Goal: Information Seeking & Learning: Learn about a topic

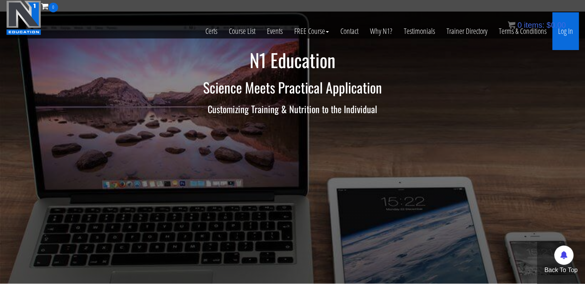
click at [564, 37] on link "Log In" at bounding box center [565, 31] width 27 height 38
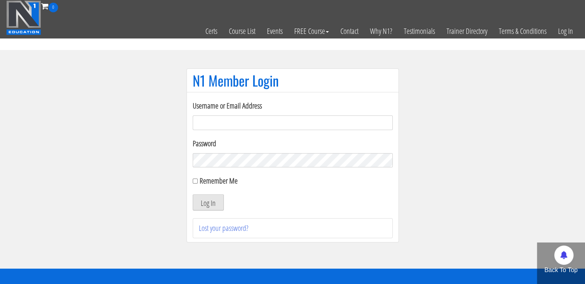
type input "[EMAIL_ADDRESS][DOMAIN_NAME]"
click at [206, 201] on button "Log In" at bounding box center [208, 202] width 31 height 16
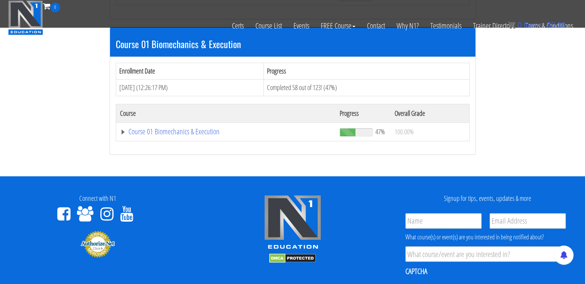
scroll to position [224, 0]
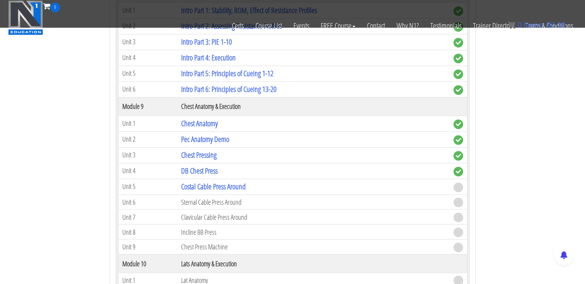
scroll to position [1287, 0]
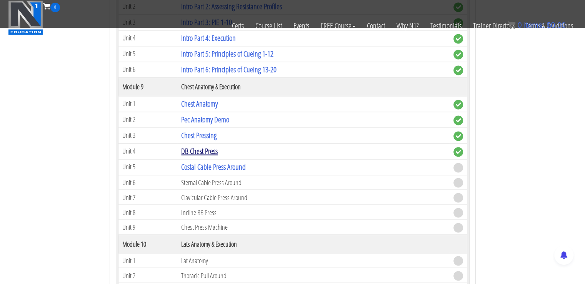
click at [208, 146] on link "DB Chest Press" at bounding box center [199, 151] width 37 height 10
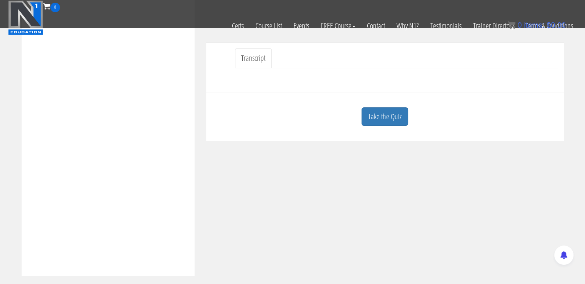
scroll to position [215, 0]
click at [376, 114] on link "Take the Quiz" at bounding box center [384, 112] width 47 height 19
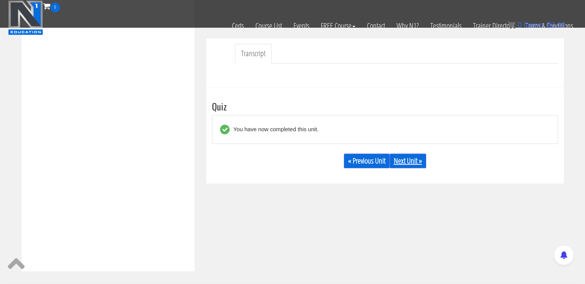
click at [396, 157] on link "Next Unit »" at bounding box center [407, 160] width 37 height 15
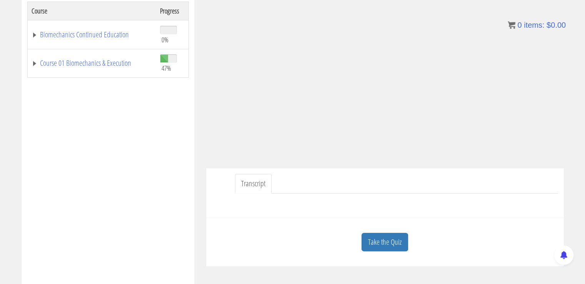
scroll to position [133, 0]
click at [370, 247] on link "Take the Quiz" at bounding box center [384, 243] width 47 height 19
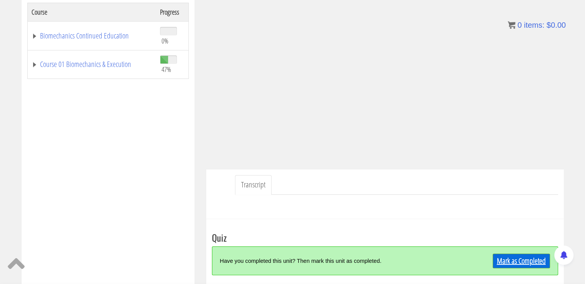
click at [518, 261] on link "Mark as Completed" at bounding box center [521, 260] width 57 height 15
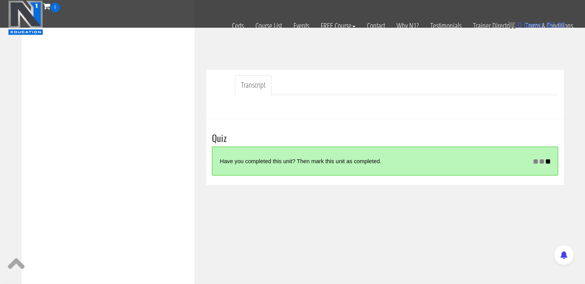
scroll to position [182, 0]
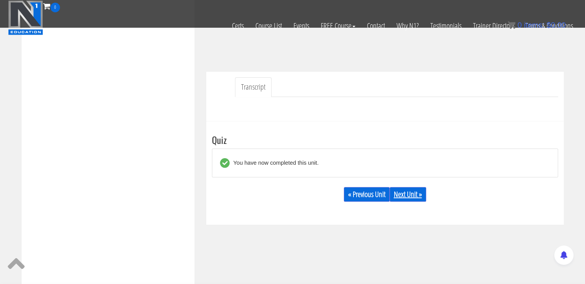
click at [409, 190] on link "Next Unit »" at bounding box center [407, 194] width 37 height 15
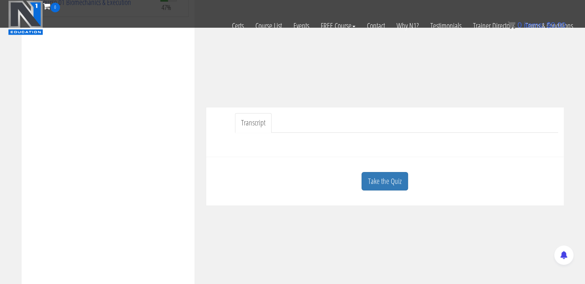
scroll to position [161, 0]
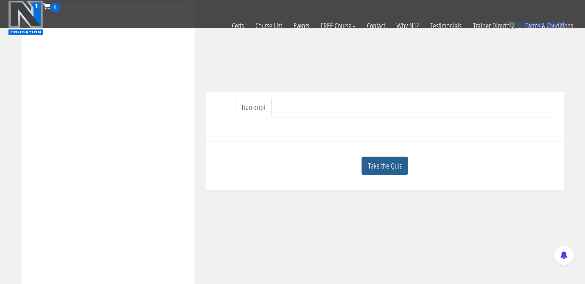
click at [380, 174] on link "Take the Quiz" at bounding box center [384, 165] width 47 height 19
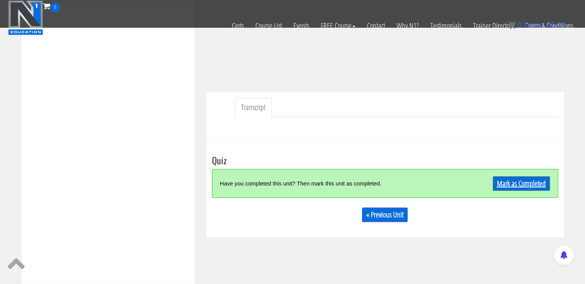
click at [514, 177] on link "Mark as Completed" at bounding box center [521, 183] width 57 height 15
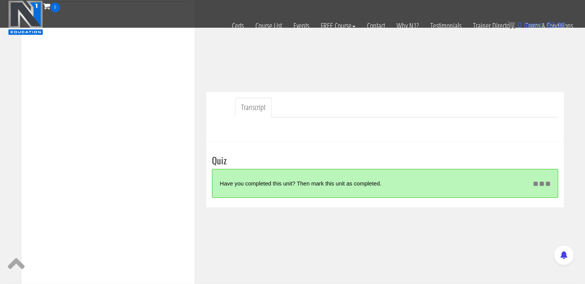
click at [381, 192] on div "Have you completed this unit? Then mark this unit as completed. Mark as Complet…" at bounding box center [385, 183] width 346 height 29
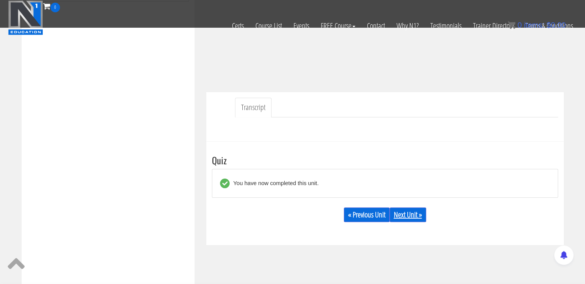
click at [406, 213] on link "Next Unit »" at bounding box center [407, 214] width 37 height 15
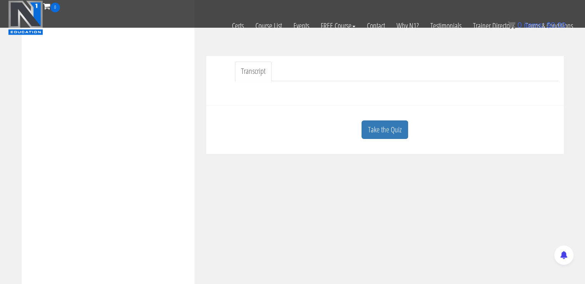
scroll to position [198, 0]
click at [403, 125] on link "Take the Quiz" at bounding box center [384, 129] width 47 height 19
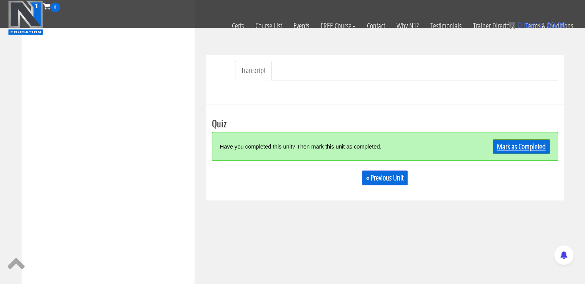
click at [529, 144] on link "Mark as Completed" at bounding box center [521, 146] width 57 height 15
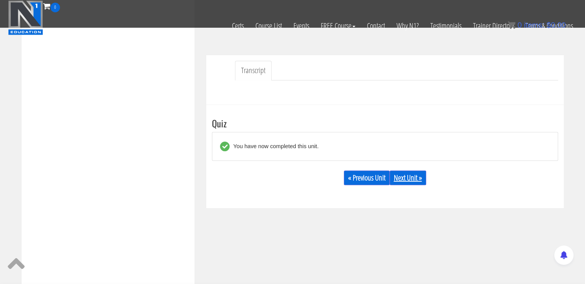
click at [402, 176] on link "Next Unit »" at bounding box center [407, 177] width 37 height 15
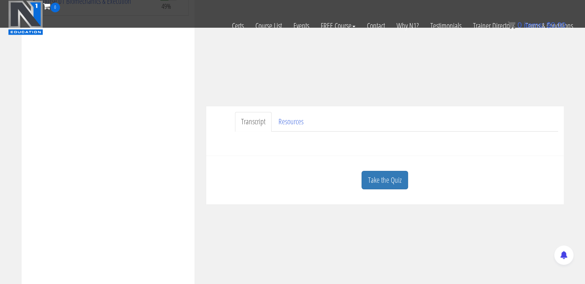
scroll to position [153, 0]
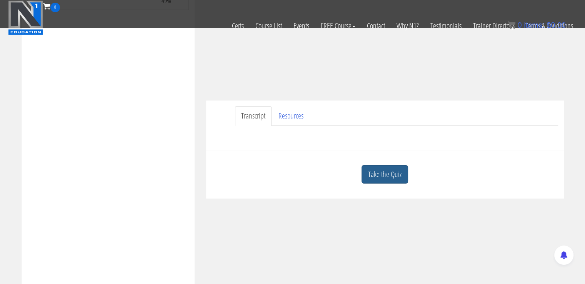
click at [395, 178] on link "Take the Quiz" at bounding box center [384, 174] width 47 height 19
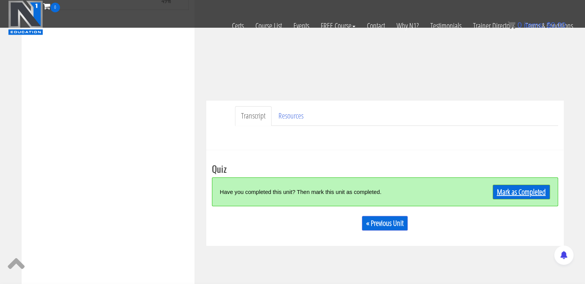
click at [504, 193] on link "Mark as Completed" at bounding box center [521, 192] width 57 height 15
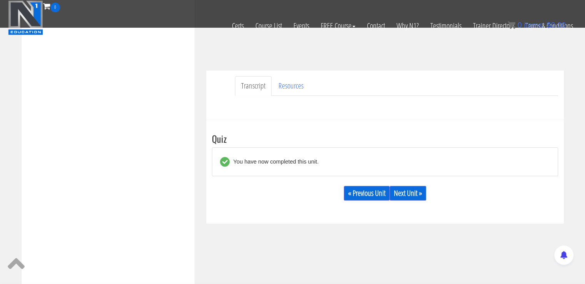
scroll to position [197, 0]
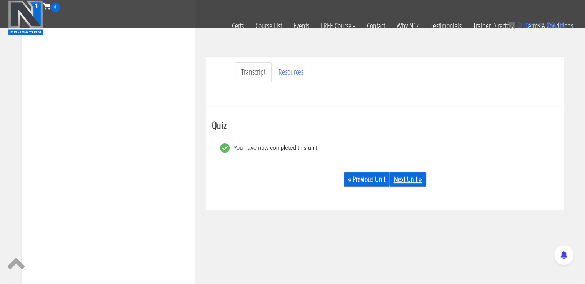
click at [409, 174] on link "Next Unit »" at bounding box center [407, 179] width 37 height 15
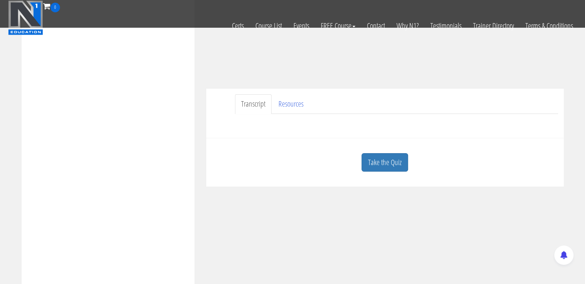
scroll to position [168, 0]
click at [381, 159] on link "Take the Quiz" at bounding box center [384, 159] width 47 height 19
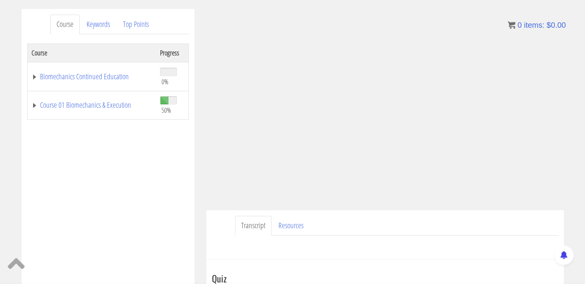
scroll to position [81, 0]
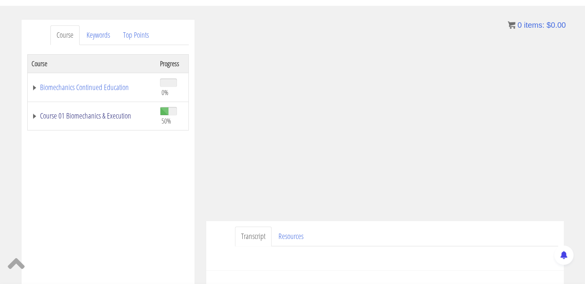
click at [67, 116] on link "Course 01 Biomechanics & Execution" at bounding box center [92, 116] width 121 height 8
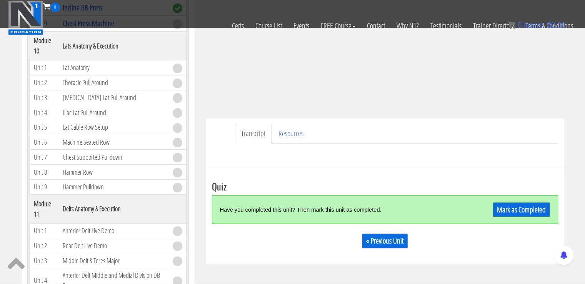
scroll to position [137, 0]
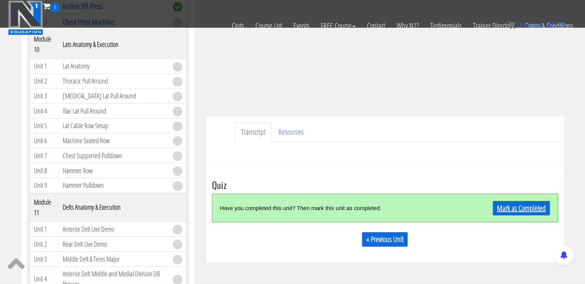
click at [517, 208] on link "Mark as Completed" at bounding box center [521, 208] width 57 height 15
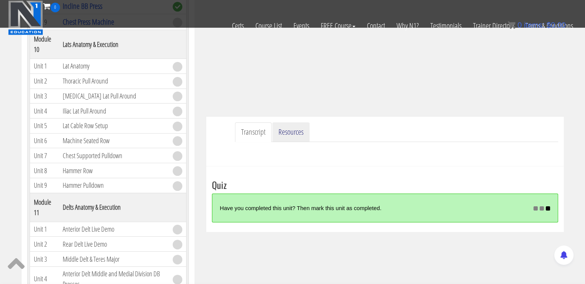
click at [297, 135] on link "Resources" at bounding box center [290, 132] width 37 height 20
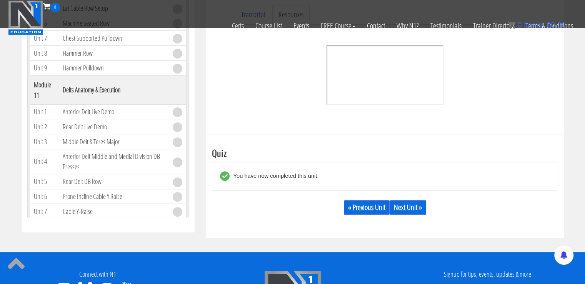
scroll to position [257, 0]
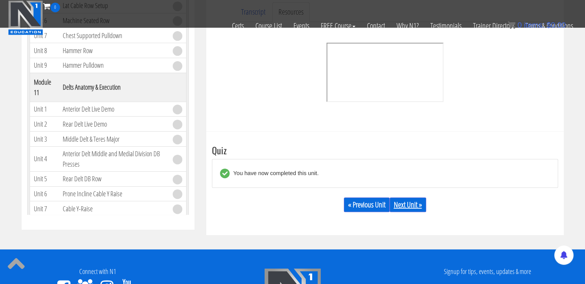
click at [421, 202] on link "Next Unit »" at bounding box center [407, 204] width 37 height 15
